Goal: Transaction & Acquisition: Purchase product/service

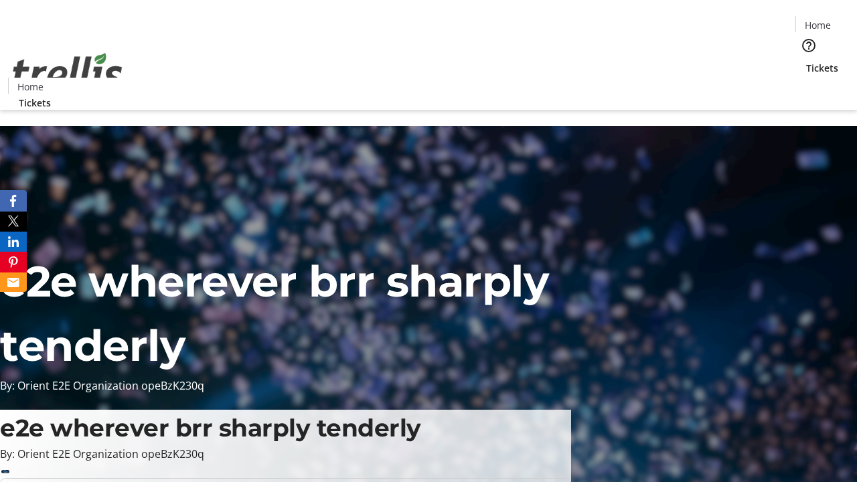
click at [806, 61] on span "Tickets" at bounding box center [822, 68] width 32 height 14
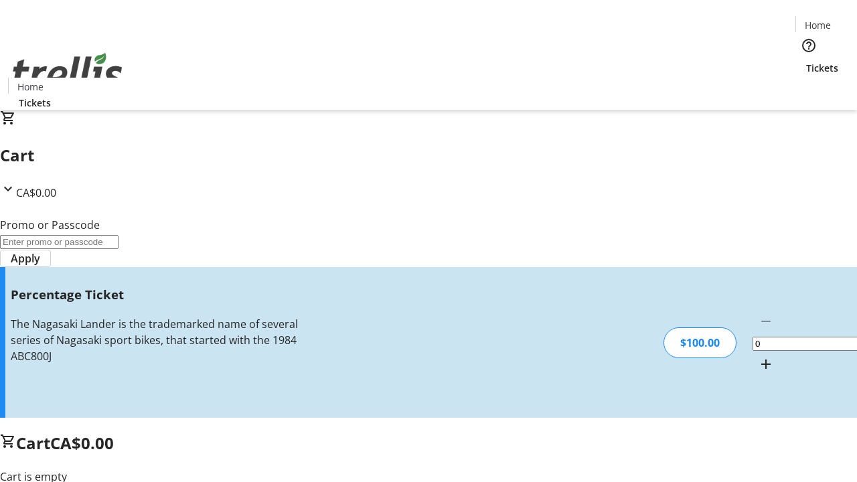
click at [758, 356] on mat-icon "Increment by one" at bounding box center [766, 364] width 16 height 16
type input "1"
type input "BAR"
